Goal: Information Seeking & Learning: Find specific fact

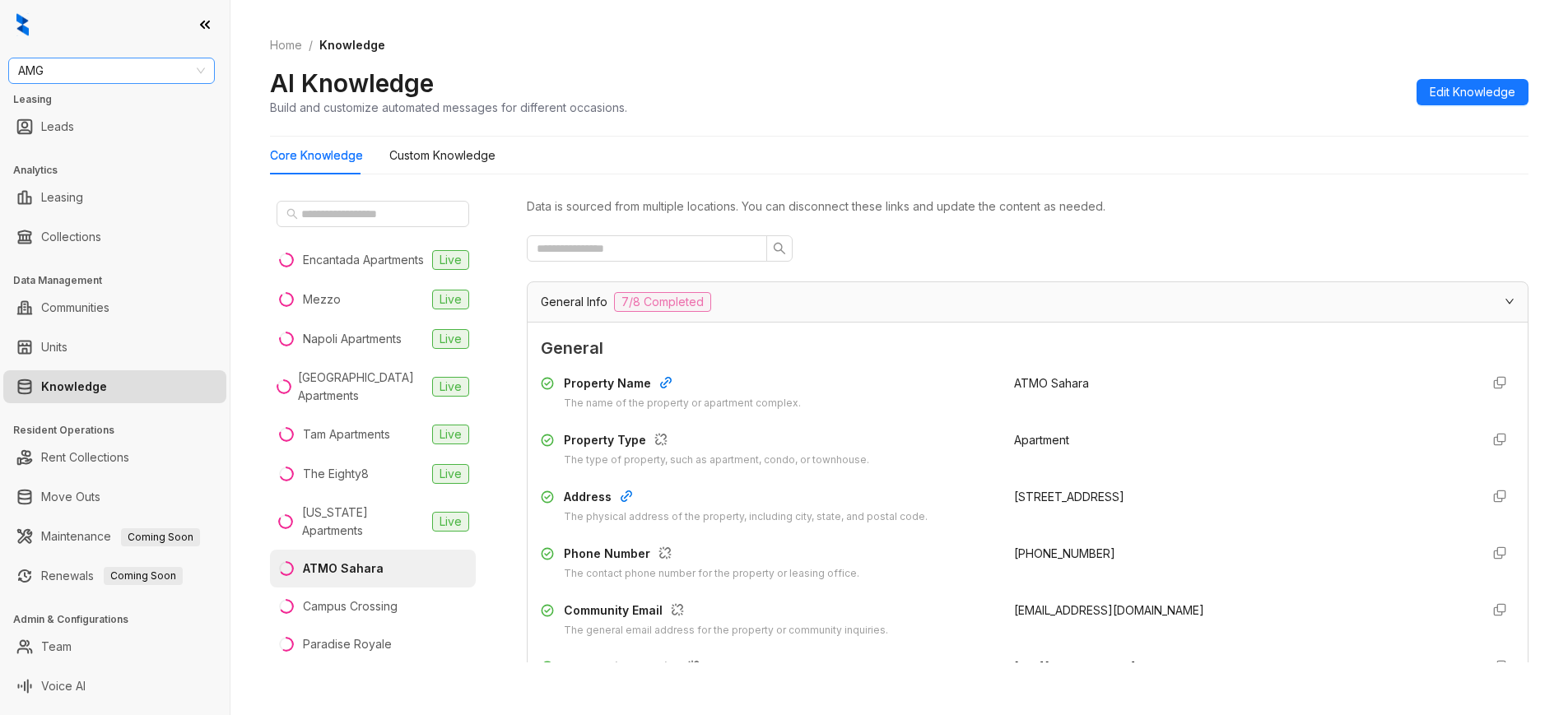
click at [86, 74] on span "AMG" at bounding box center [112, 70] width 187 height 24
type input "****"
click at [75, 98] on div "Case and Associates" at bounding box center [112, 104] width 180 height 18
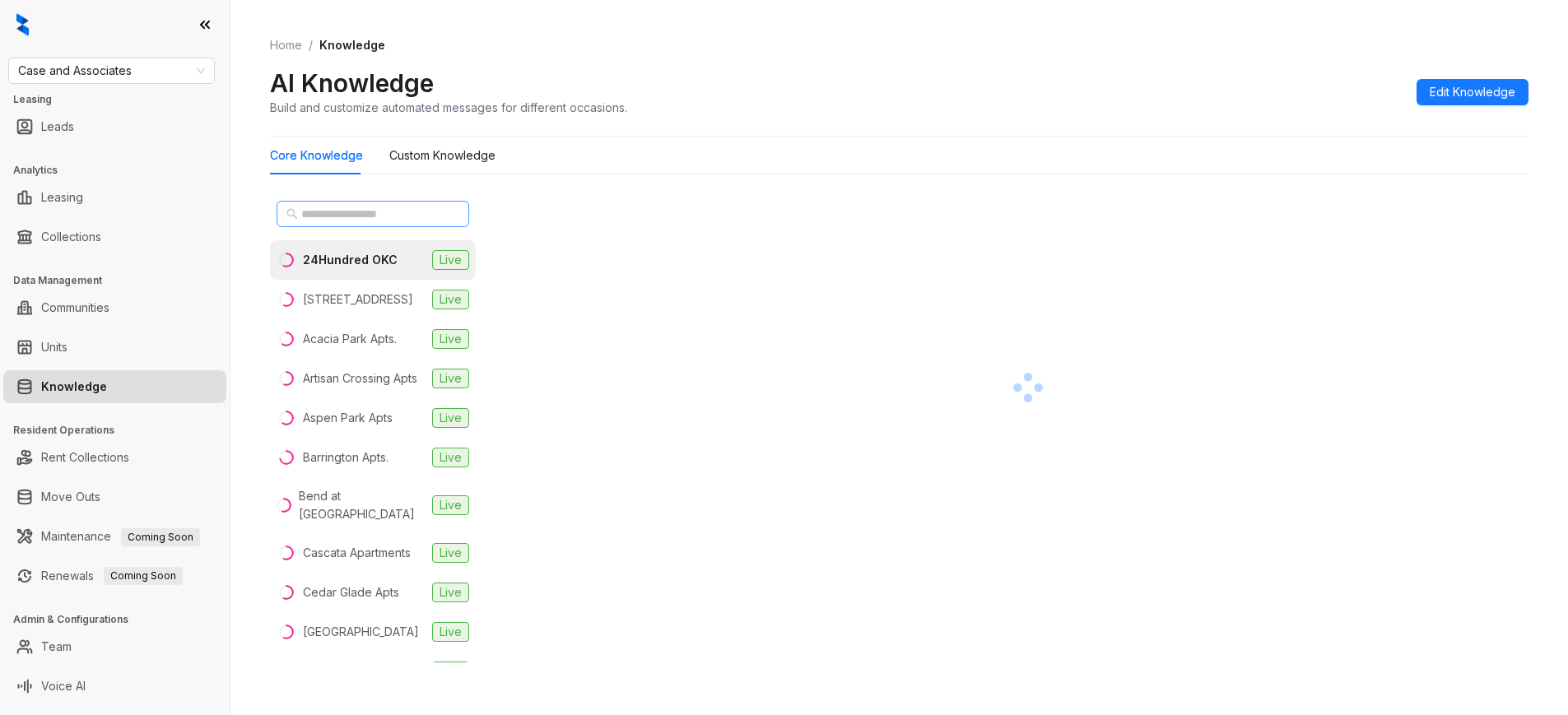
click at [426, 204] on span at bounding box center [373, 214] width 193 height 26
click at [396, 210] on input "text" at bounding box center [373, 214] width 145 height 18
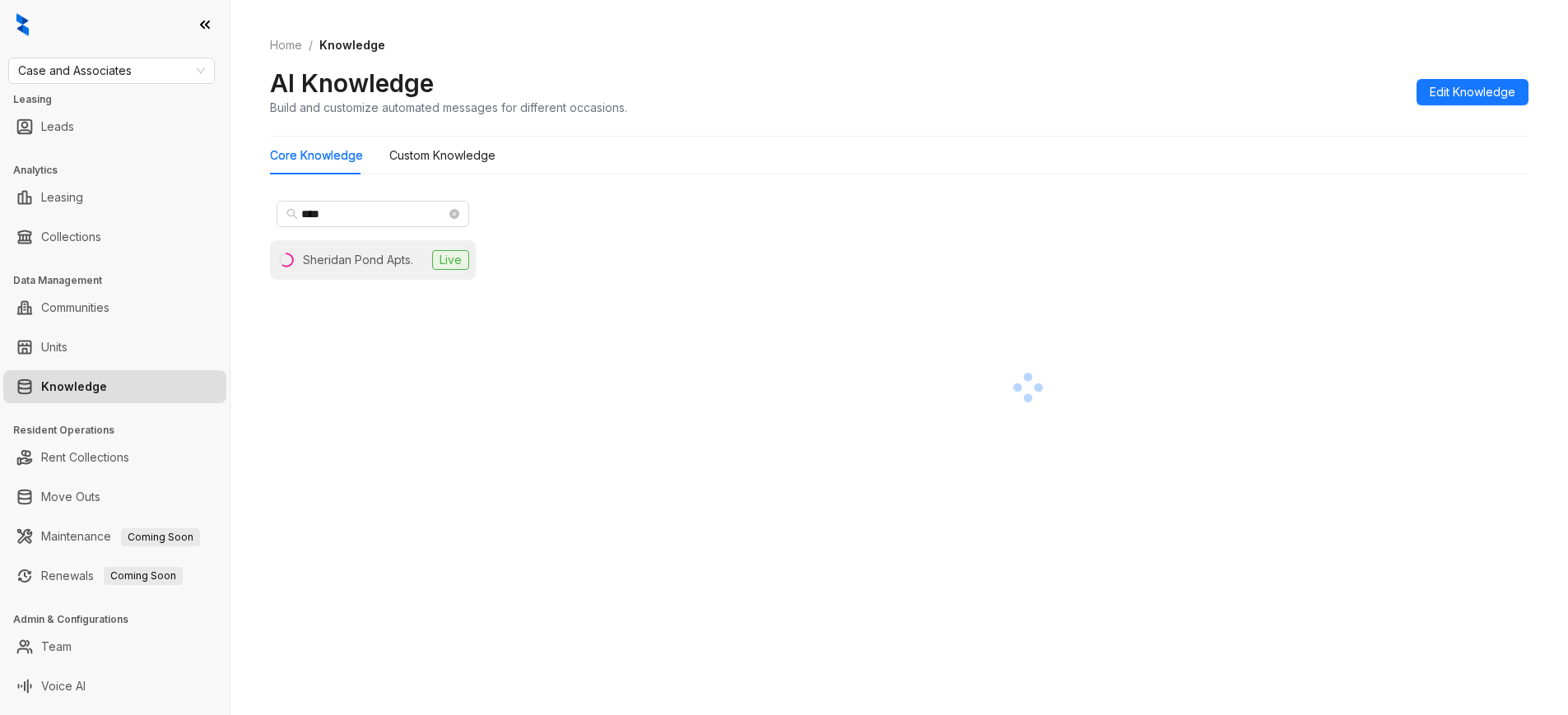
click at [394, 260] on div "Sheridan Pond Apts." at bounding box center [358, 260] width 111 height 18
click at [342, 252] on div "Sheridan Pond Apts." at bounding box center [361, 260] width 118 height 18
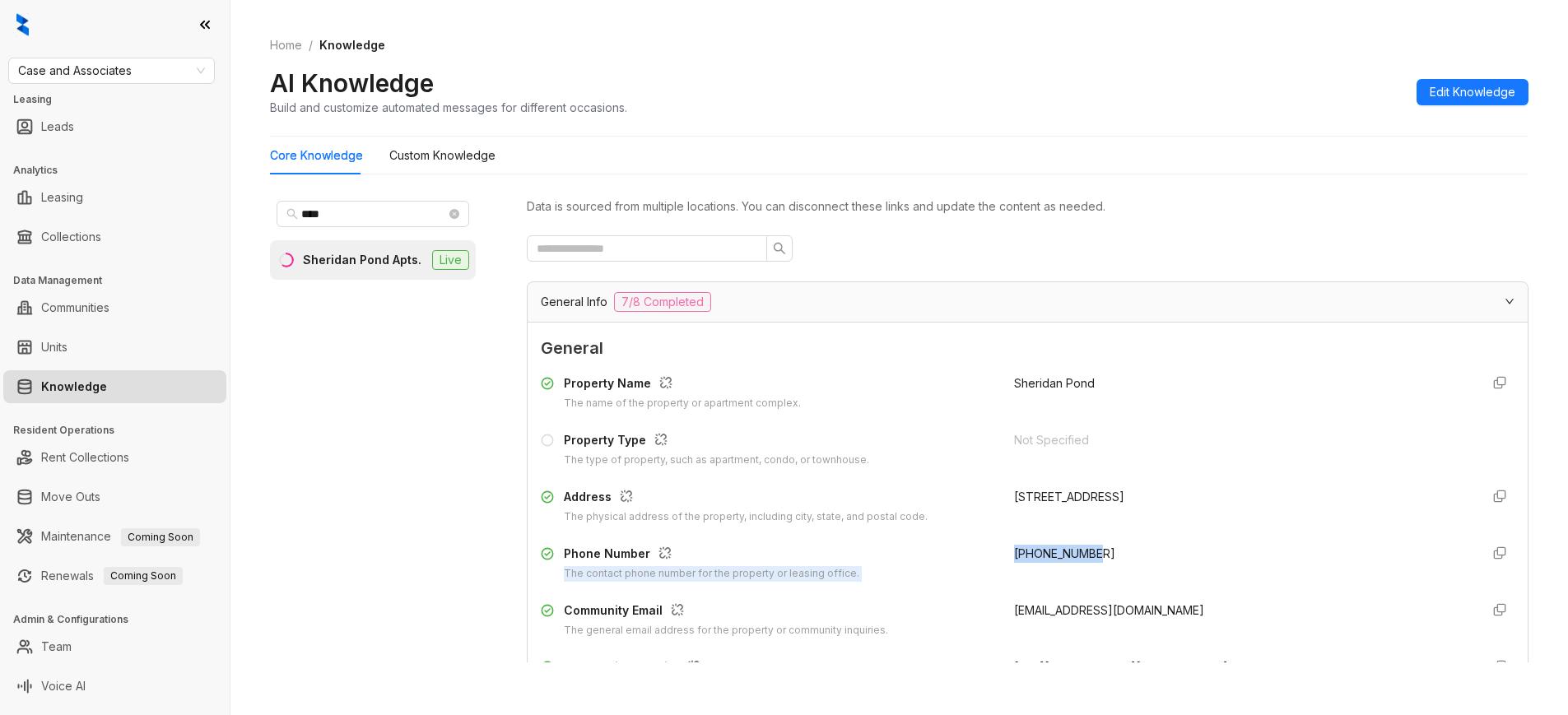
drag, startPoint x: 1060, startPoint y: 551, endPoint x: 984, endPoint y: 558, distance: 76.3
click at [984, 558] on div "Phone Number The contact phone number for the property or leasing office. [PHON…" at bounding box center [1028, 563] width 974 height 37
click at [1121, 574] on div "[PHONE_NUMBER]" at bounding box center [1241, 563] width 454 height 37
drag, startPoint x: 1100, startPoint y: 550, endPoint x: 999, endPoint y: 552, distance: 101.0
click at [1015, 552] on div "[PHONE_NUMBER]" at bounding box center [1241, 563] width 454 height 37
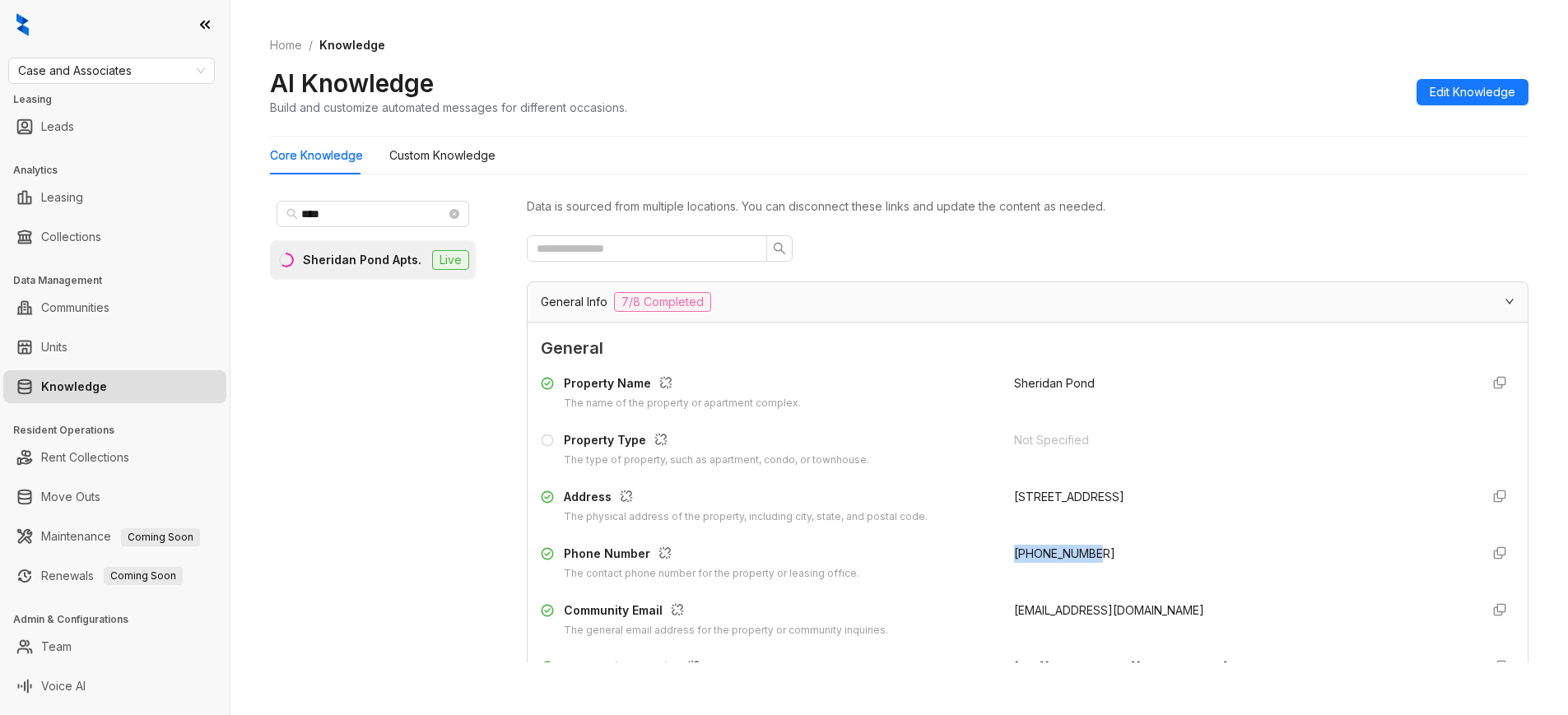
copy span "[PHONE_NUMBER]"
click at [369, 217] on input "****" at bounding box center [373, 214] width 145 height 18
drag, startPoint x: 369, startPoint y: 215, endPoint x: 265, endPoint y: 218, distance: 104.0
click at [265, 218] on div "Home / Knowledge AI Knowledge Build and customize automated messages for differ…" at bounding box center [900, 357] width 1338 height 715
type input "*********"
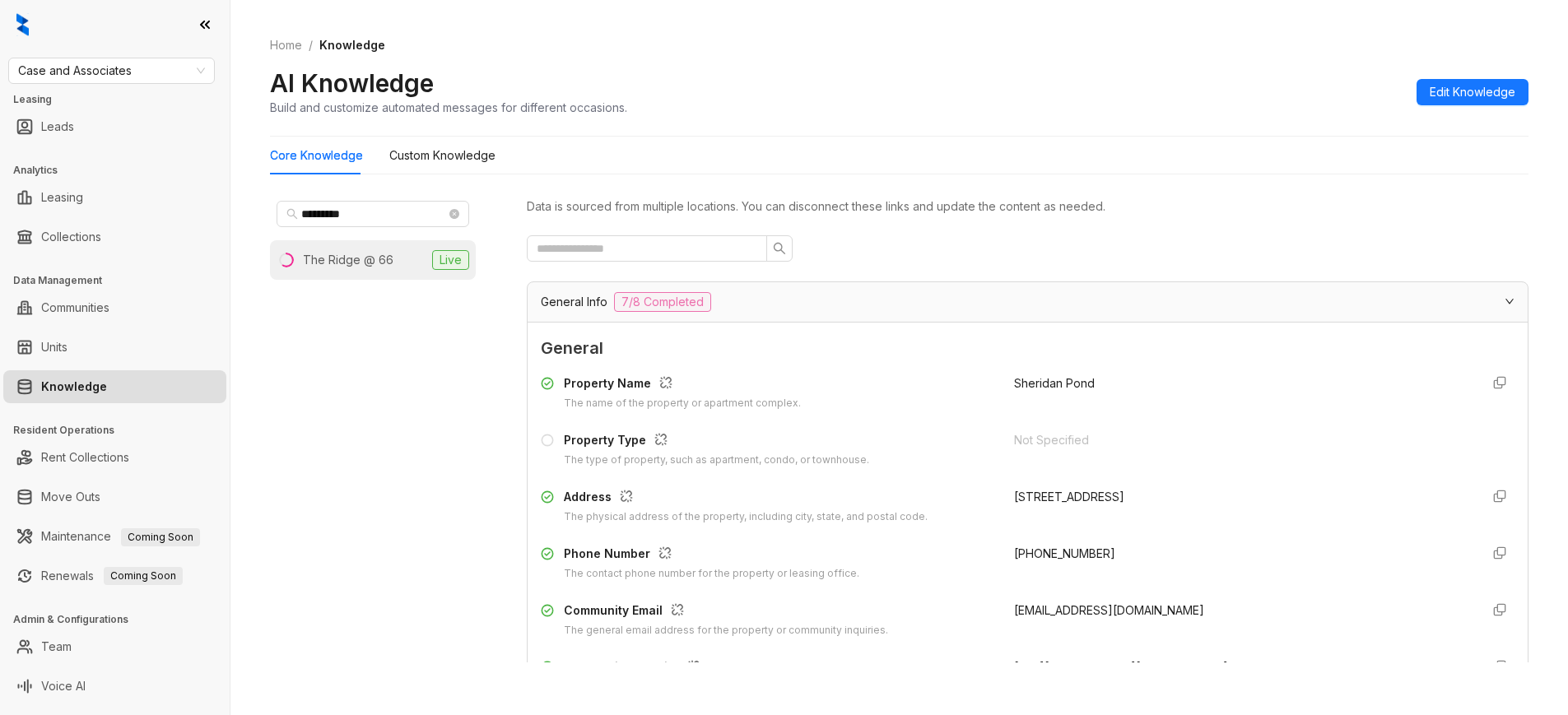
click at [325, 254] on div "The Ridge @ 66" at bounding box center [348, 260] width 91 height 18
drag, startPoint x: 1103, startPoint y: 554, endPoint x: 996, endPoint y: 559, distance: 107.1
click at [996, 559] on div "Phone Number The contact phone number for the property or leasing office. [PHON…" at bounding box center [1028, 563] width 974 height 37
copy span "[PHONE_NUMBER]"
